Goal: Task Accomplishment & Management: Use online tool/utility

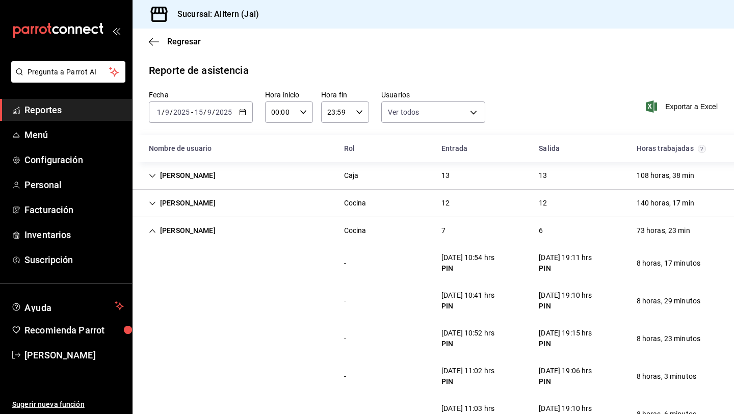
scroll to position [628, 0]
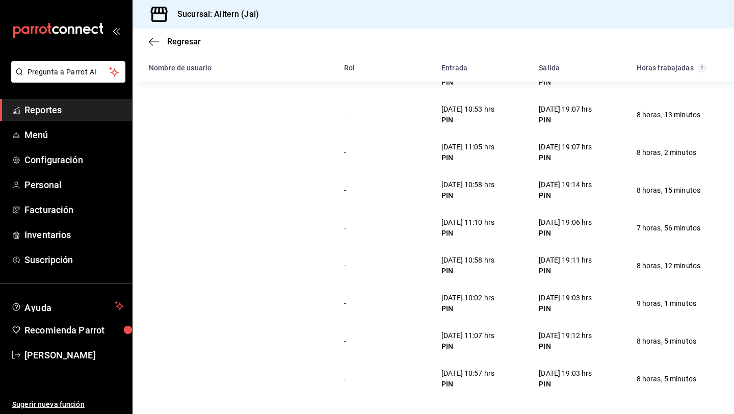
click at [34, 109] on span "Reportes" at bounding box center [73, 110] width 99 height 14
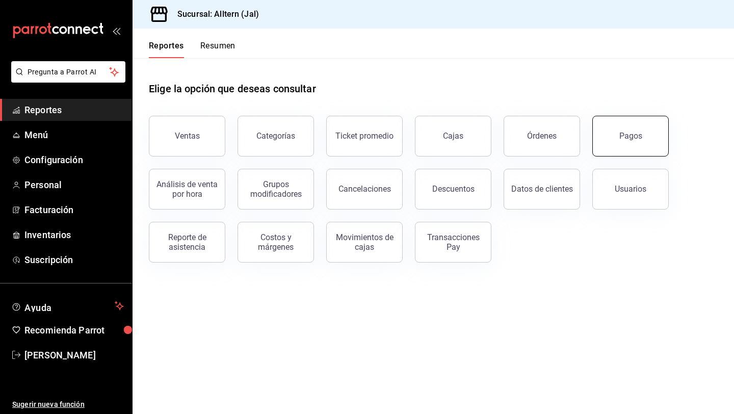
click at [641, 135] on button "Pagos" at bounding box center [630, 136] width 76 height 41
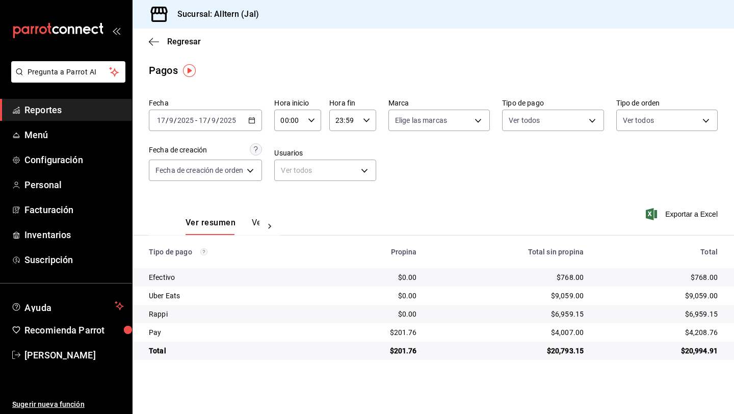
click at [59, 112] on span "Reportes" at bounding box center [73, 110] width 99 height 14
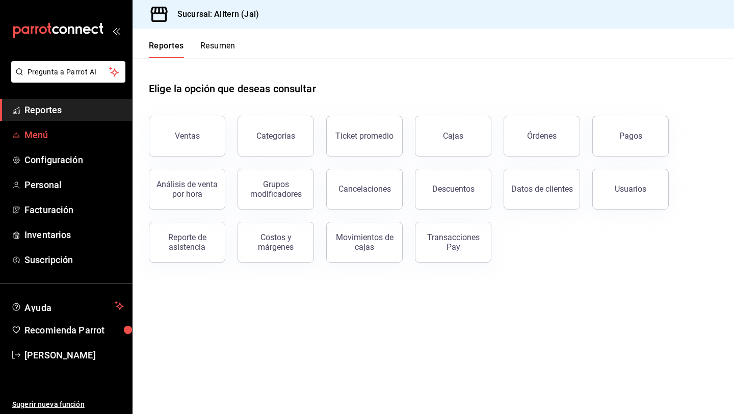
click at [23, 129] on link "Menú" at bounding box center [66, 135] width 132 height 22
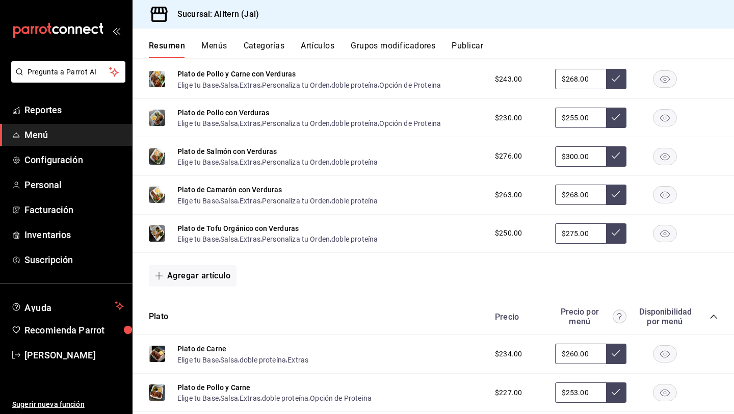
scroll to position [718, 0]
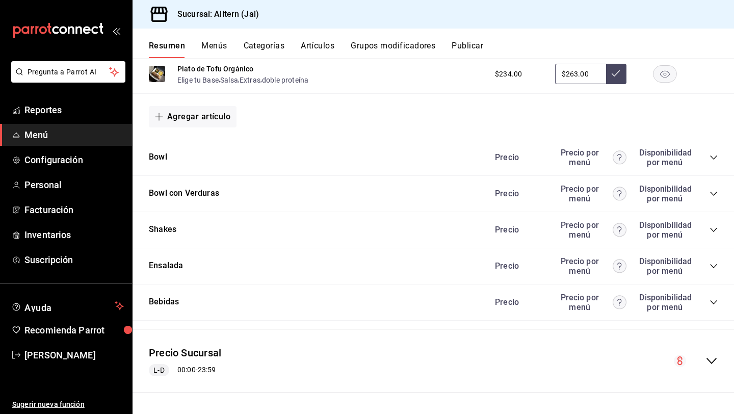
click at [709, 301] on div "Precio Precio por menú Disponibilidad por menú" at bounding box center [601, 302] width 233 height 19
click at [713, 300] on icon "collapse-category-row" at bounding box center [714, 302] width 8 height 8
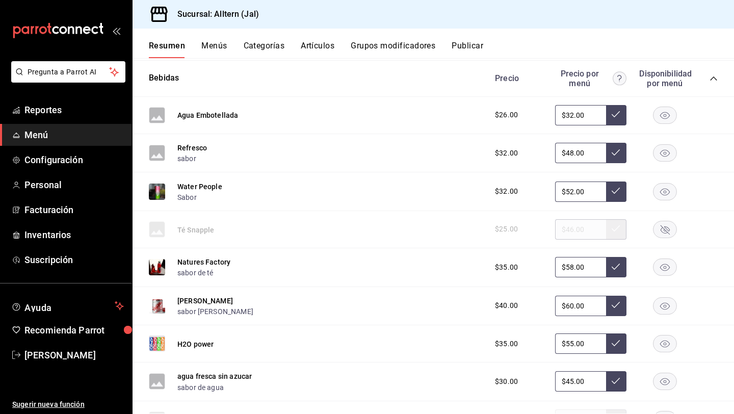
scroll to position [949, 0]
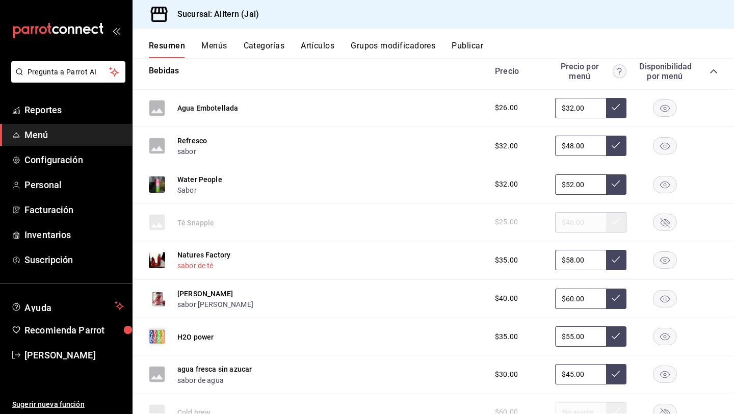
click at [192, 267] on button "sabor de té" at bounding box center [195, 265] width 36 height 10
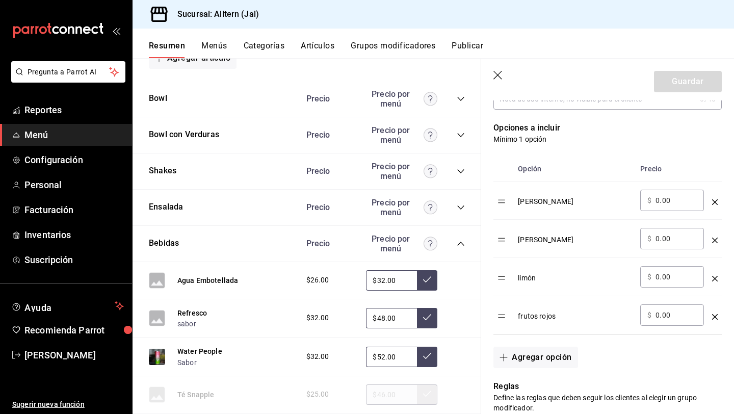
scroll to position [262, 0]
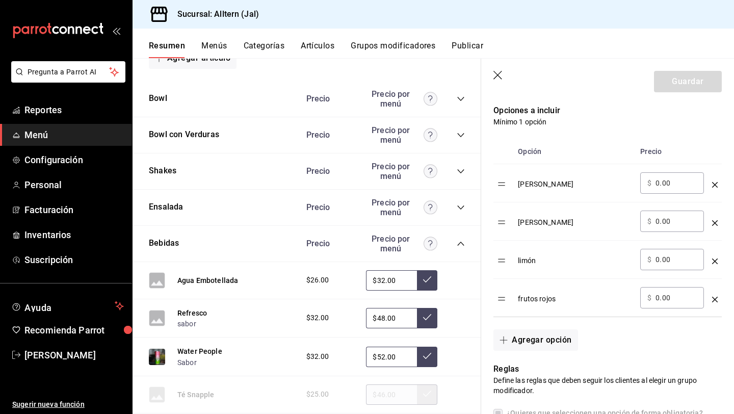
click at [715, 257] on div "optionsTable" at bounding box center [715, 257] width 6 height 17
click at [715, 260] on icon "optionsTable" at bounding box center [715, 261] width 6 height 6
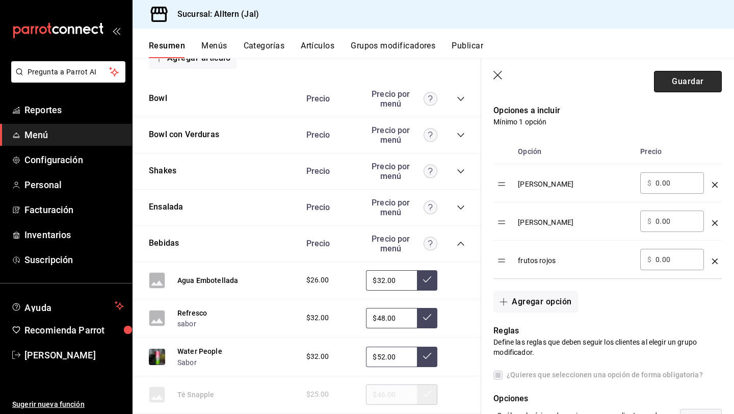
click at [678, 84] on button "Guardar" at bounding box center [688, 81] width 68 height 21
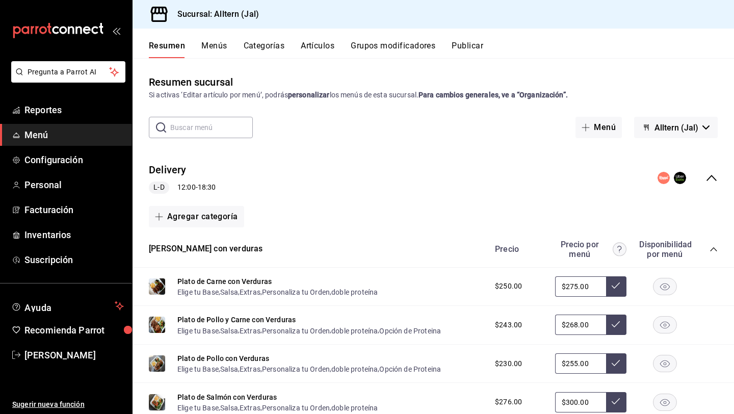
click at [466, 53] on button "Publicar" at bounding box center [468, 49] width 32 height 17
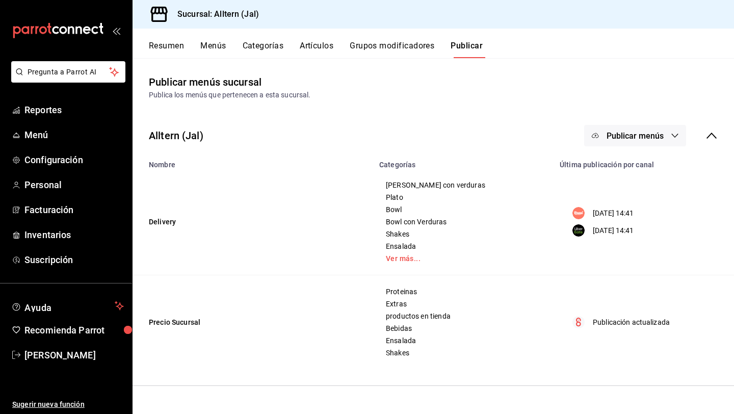
click at [658, 132] on span "Publicar menús" at bounding box center [635, 136] width 57 height 10
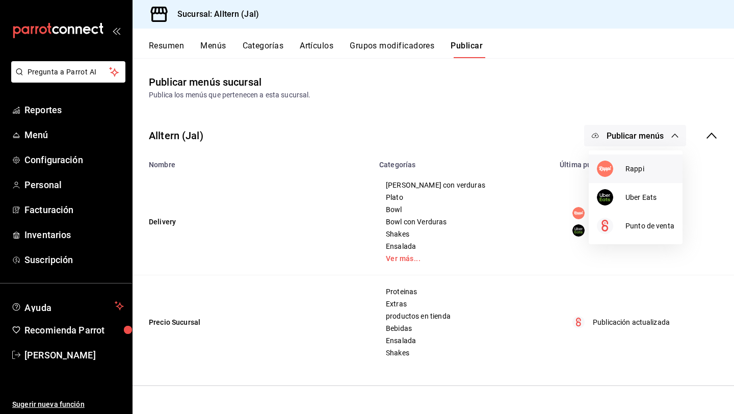
click at [626, 164] on span "Rappi" at bounding box center [650, 169] width 49 height 11
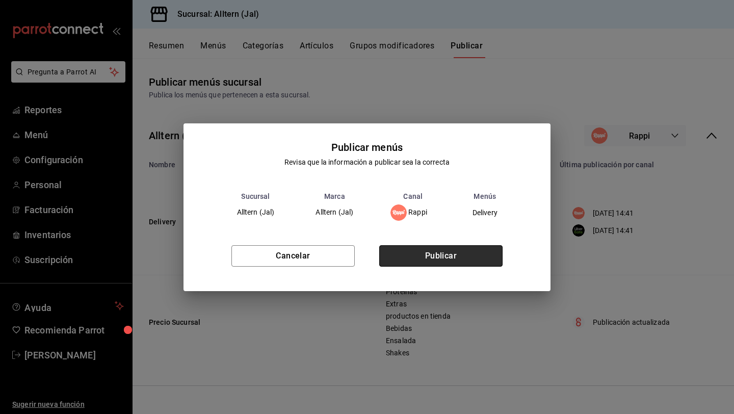
click at [453, 254] on button "Publicar" at bounding box center [440, 255] width 123 height 21
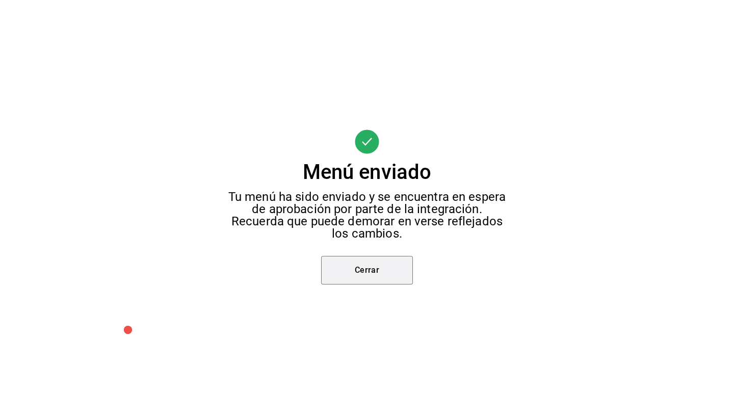
click at [370, 271] on button "Cerrar" at bounding box center [367, 270] width 92 height 29
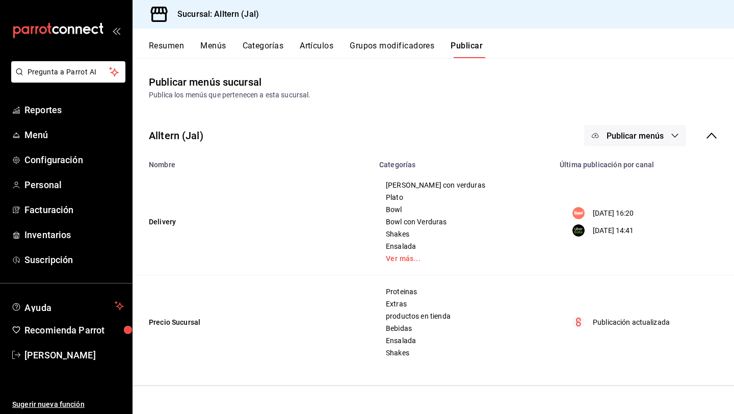
click at [646, 139] on span "Publicar menús" at bounding box center [635, 136] width 57 height 10
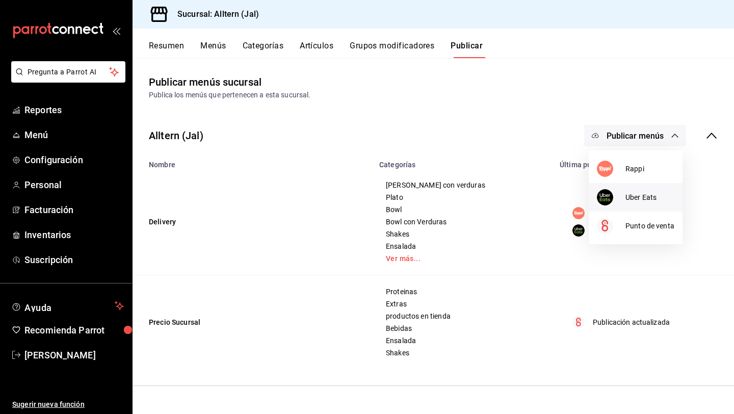
click at [621, 194] on div at bounding box center [611, 197] width 29 height 16
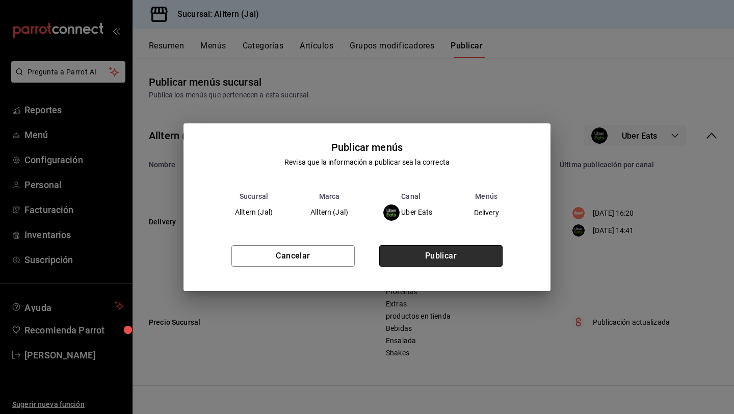
click at [438, 259] on button "Publicar" at bounding box center [440, 255] width 123 height 21
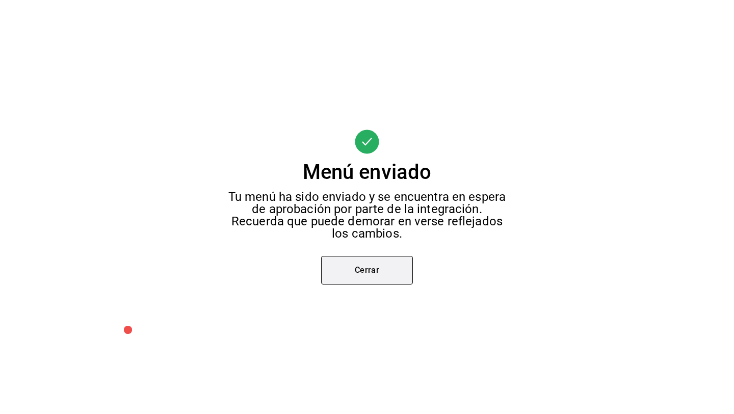
click at [397, 263] on button "Cerrar" at bounding box center [367, 270] width 92 height 29
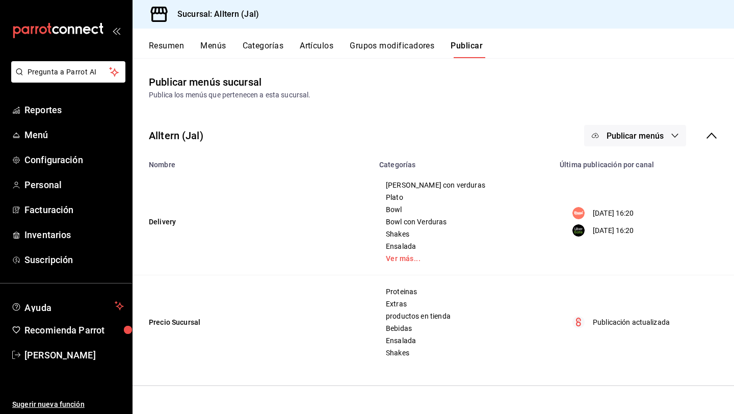
click at [42, 96] on li "Pregunta a Parrot AI" at bounding box center [66, 80] width 124 height 38
click at [42, 104] on span "Reportes" at bounding box center [73, 110] width 99 height 14
